Goal: Communication & Community: Ask a question

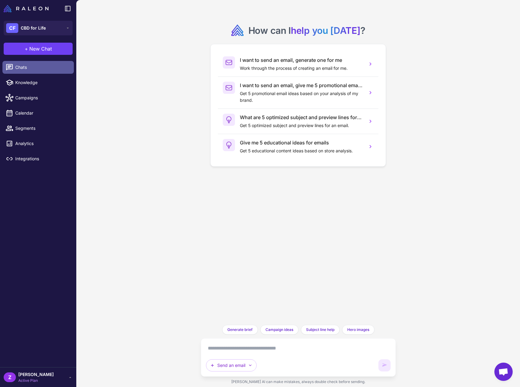
click at [48, 67] on span "Chats" at bounding box center [42, 67] width 54 height 7
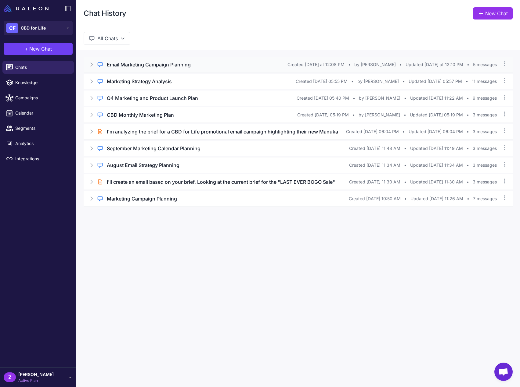
click at [185, 64] on h3 "Email Marketing Campaign Planning" at bounding box center [149, 64] width 84 height 7
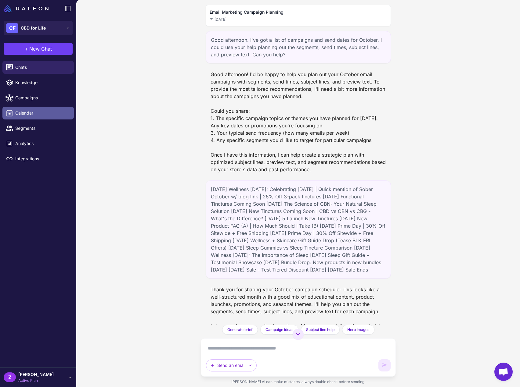
click at [41, 112] on span "Calendar" at bounding box center [42, 113] width 54 height 7
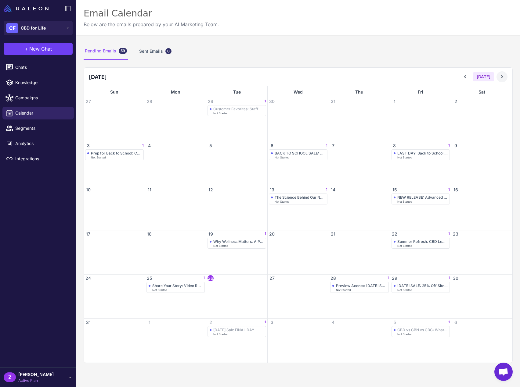
click at [504, 75] on icon at bounding box center [502, 77] width 6 height 6
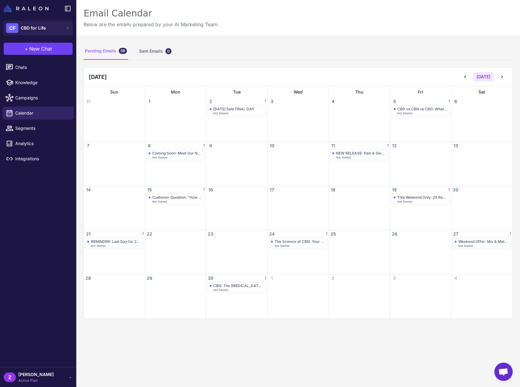
click at [231, 116] on div "[DATE] Sale FINAL DAY Not Started" at bounding box center [236, 123] width 61 height 37
click at [231, 113] on div "Not Started" at bounding box center [238, 113] width 51 height 3
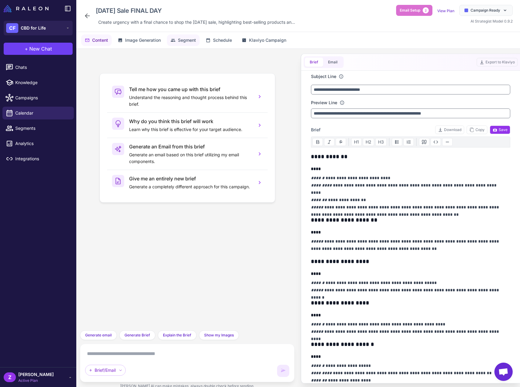
click at [191, 41] on span "Segment" at bounding box center [187, 40] width 18 height 7
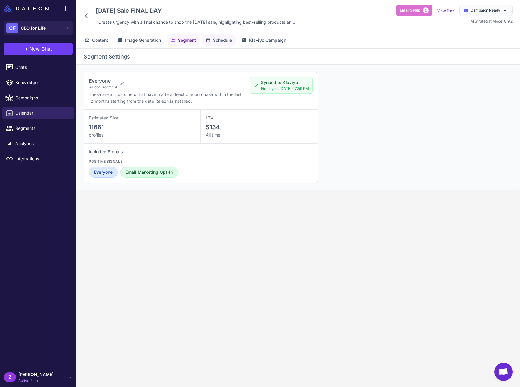
click at [231, 44] on button "Schedule" at bounding box center [219, 40] width 34 height 12
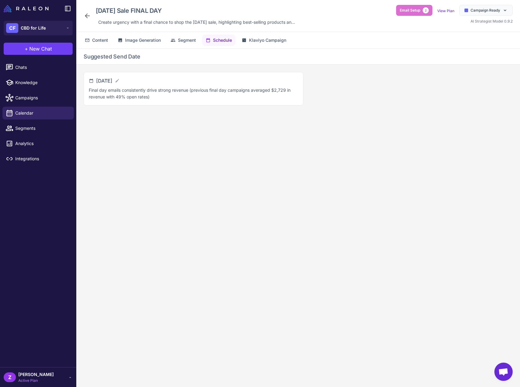
click at [82, 15] on div "[DATE] Sale FINAL DAY Create urgency with a final chance to shop the [DATE] sal…" at bounding box center [298, 16] width 444 height 32
click at [87, 17] on icon at bounding box center [87, 15] width 7 height 7
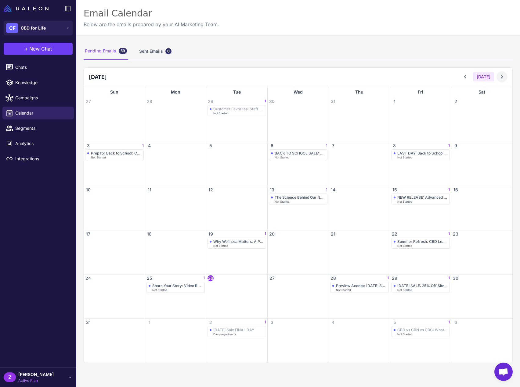
click at [501, 74] on icon at bounding box center [502, 77] width 6 height 6
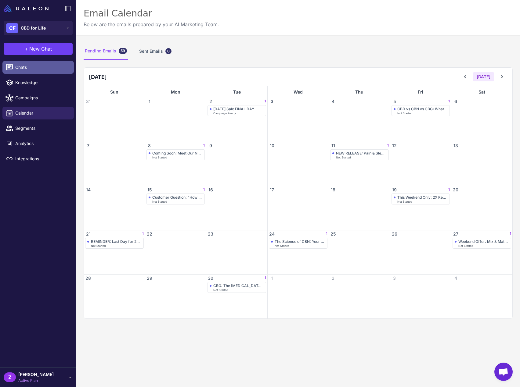
click at [52, 67] on span "Chats" at bounding box center [42, 67] width 54 height 7
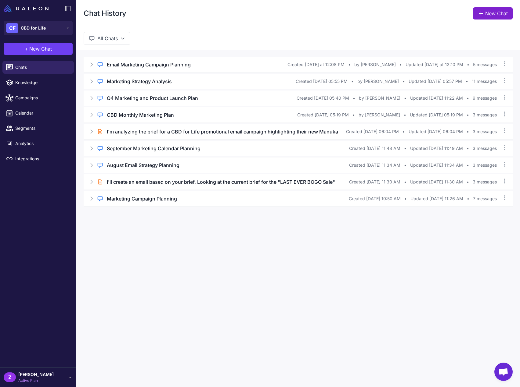
click at [496, 15] on link "New Chat" at bounding box center [493, 13] width 40 height 12
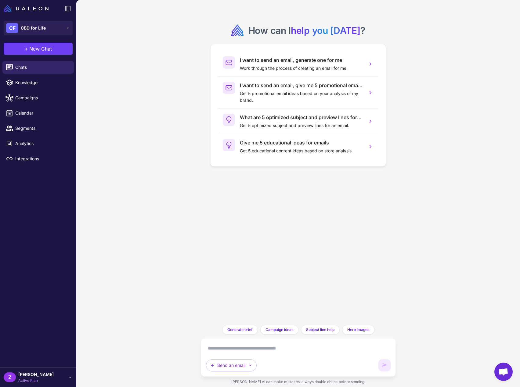
click at [279, 353] on textarea at bounding box center [298, 349] width 185 height 10
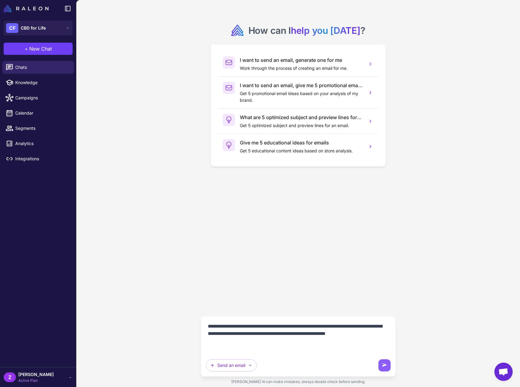
paste textarea "**********"
type textarea "**********"
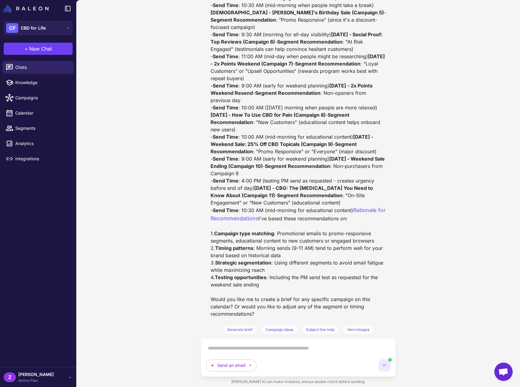
scroll to position [489, 0]
click at [246, 332] on span "Generate brief" at bounding box center [239, 329] width 25 height 5
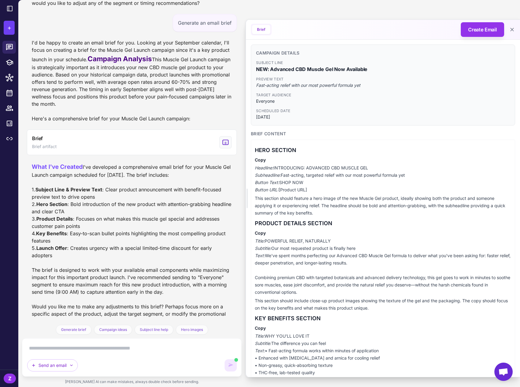
scroll to position [778, 0]
